Goal: Book appointment/travel/reservation

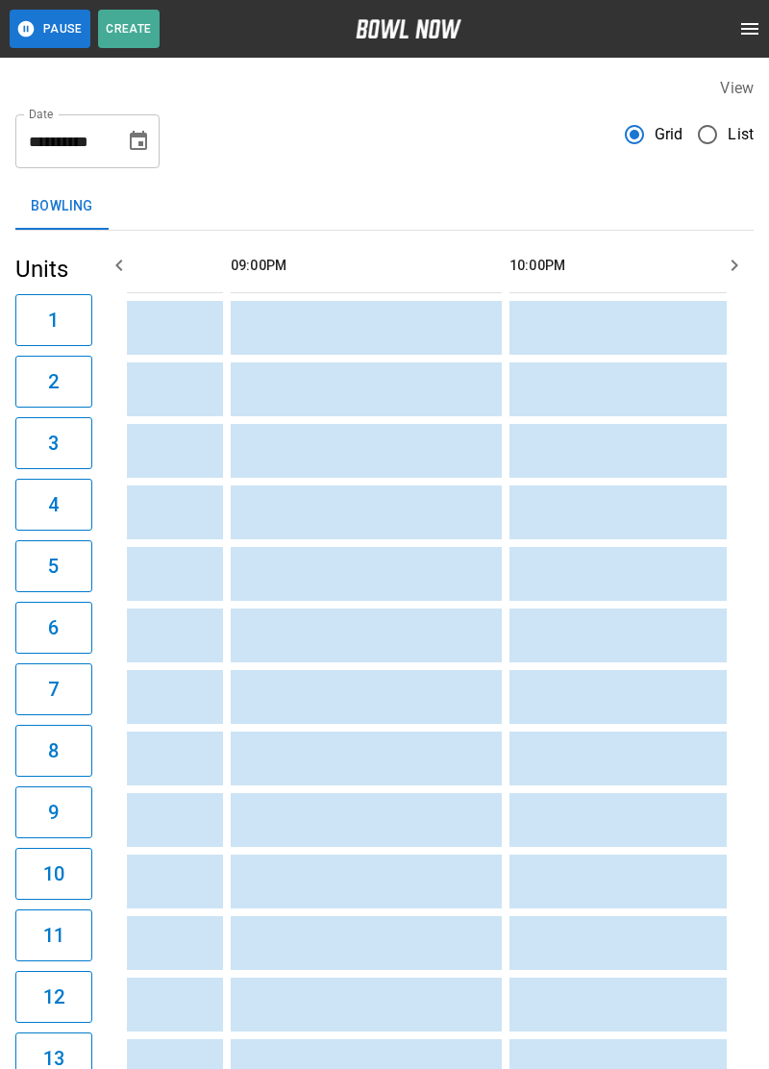
scroll to position [0, 1861]
